Goal: Navigation & Orientation: Find specific page/section

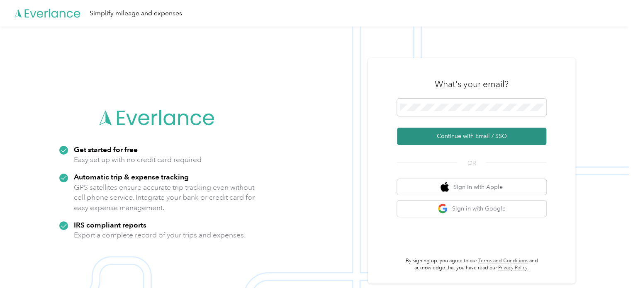
click at [470, 143] on button "Continue with Email / SSO" at bounding box center [471, 136] width 149 height 17
